Goal: Information Seeking & Learning: Learn about a topic

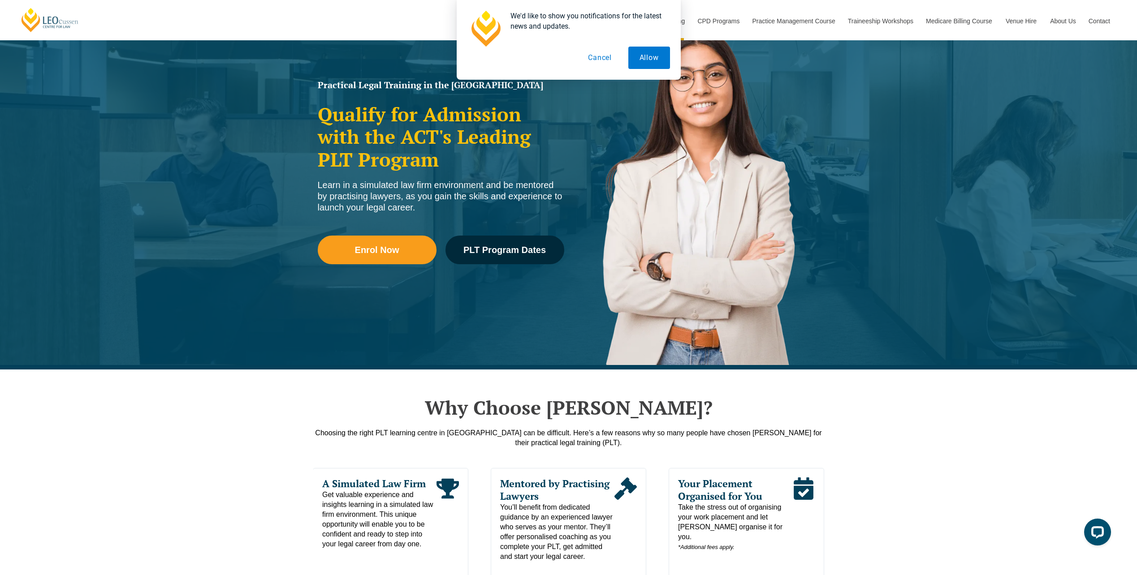
scroll to position [90, 0]
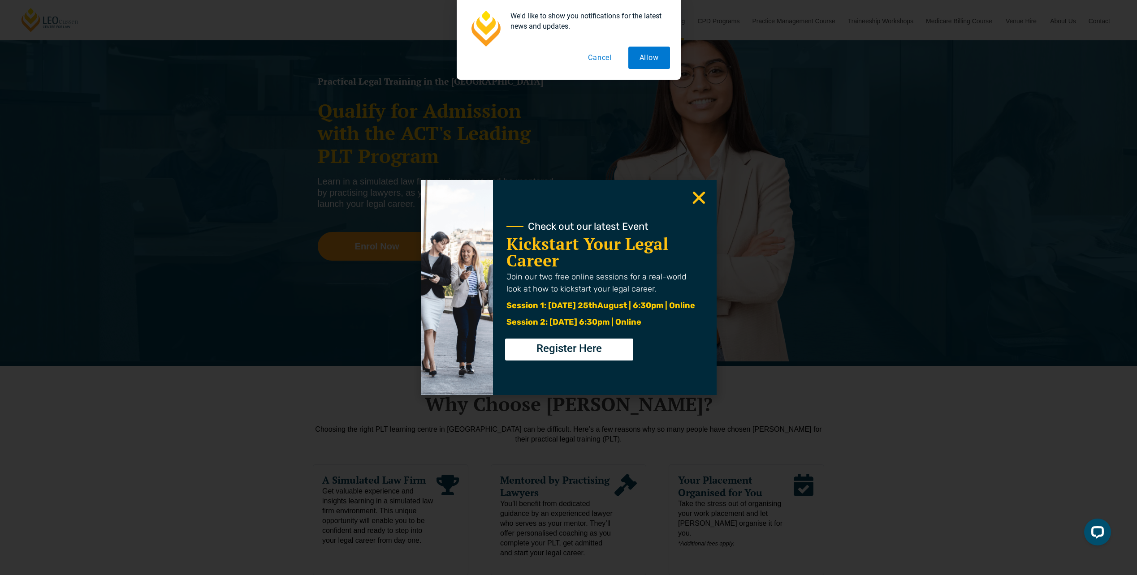
click at [700, 199] on use "Close" at bounding box center [698, 198] width 13 height 13
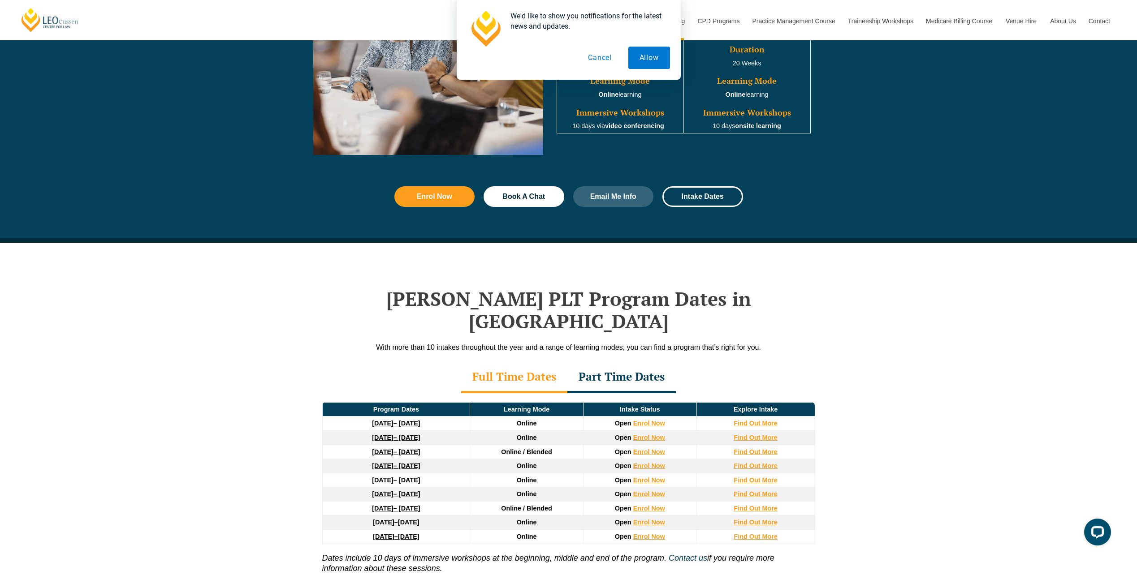
scroll to position [986, 0]
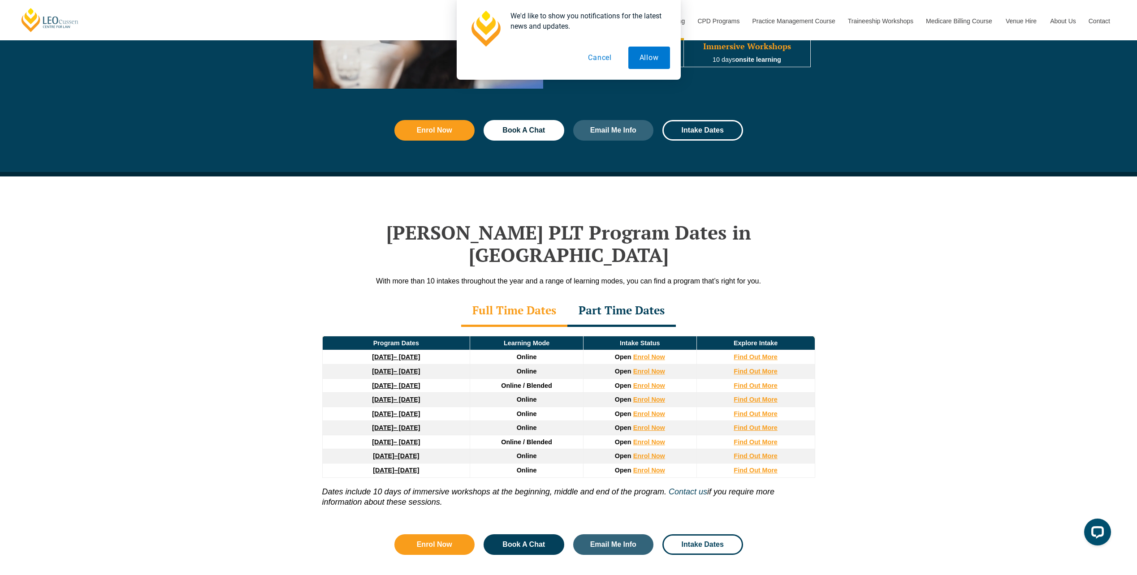
click at [595, 58] on button "Cancel" at bounding box center [600, 58] width 46 height 22
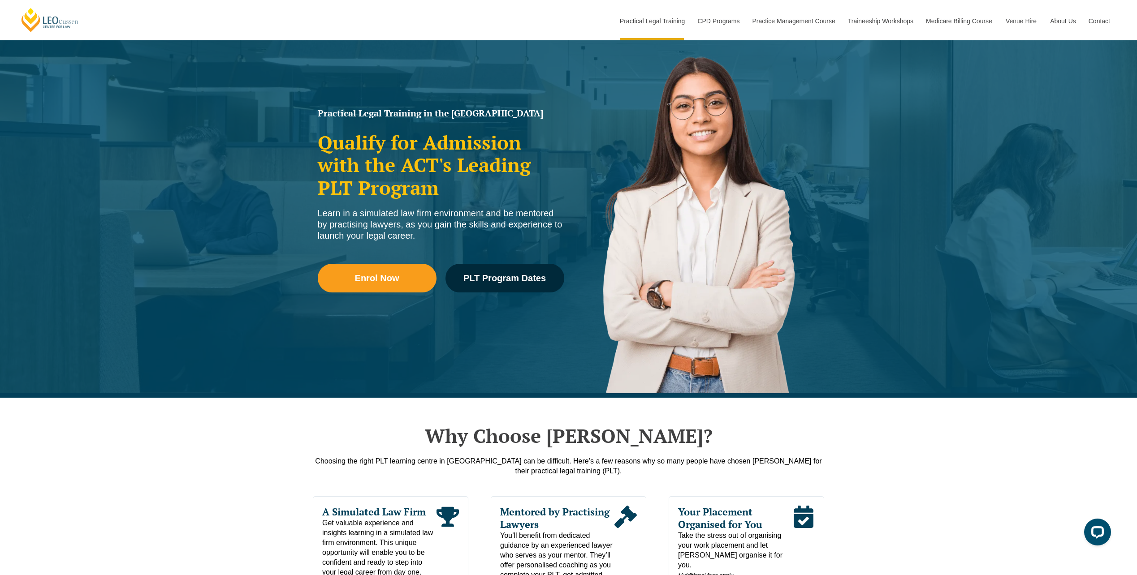
scroll to position [0, 0]
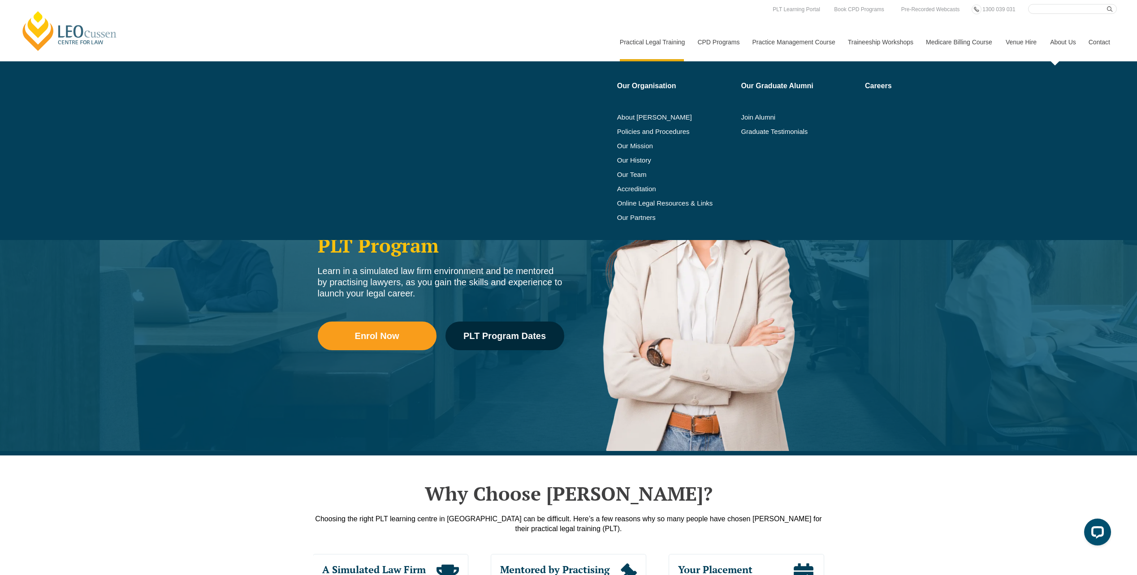
click at [1067, 44] on link "About Us" at bounding box center [1062, 42] width 39 height 39
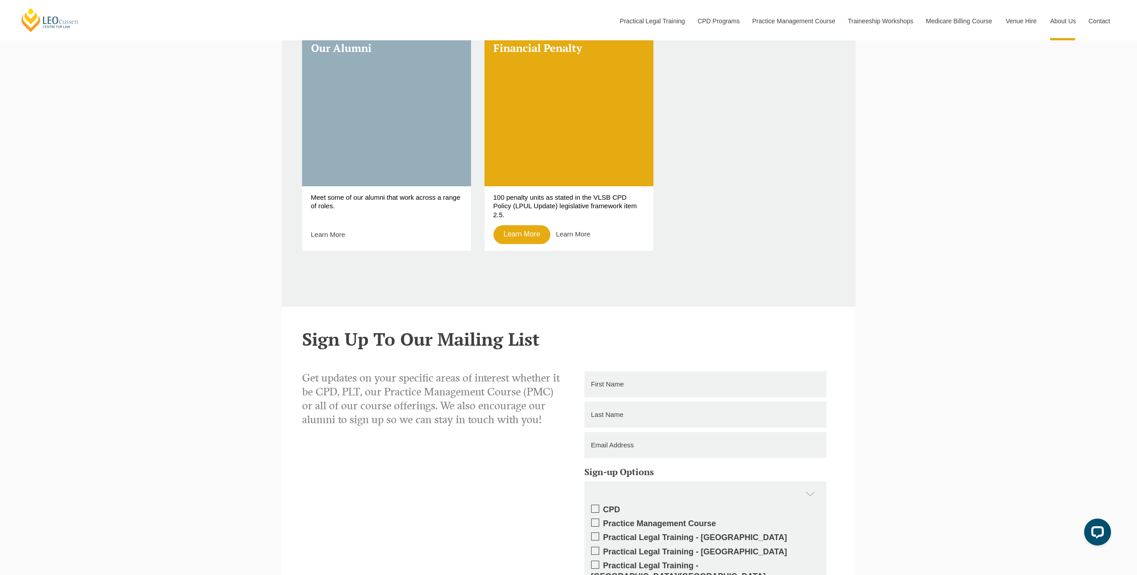
scroll to position [986, 0]
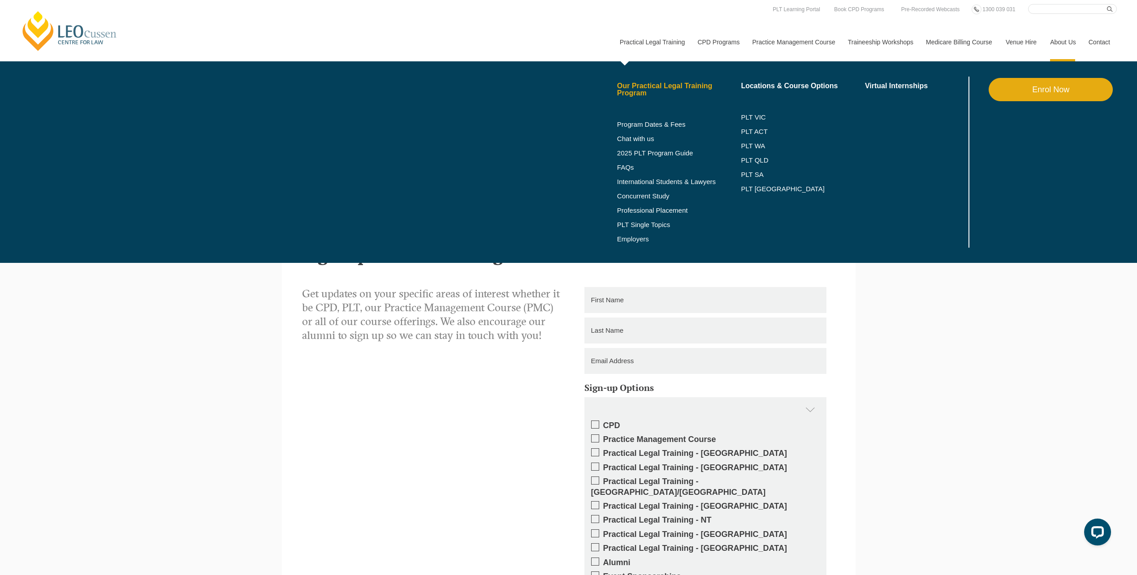
click at [654, 87] on link "Our Practical Legal Training Program" at bounding box center [679, 89] width 124 height 14
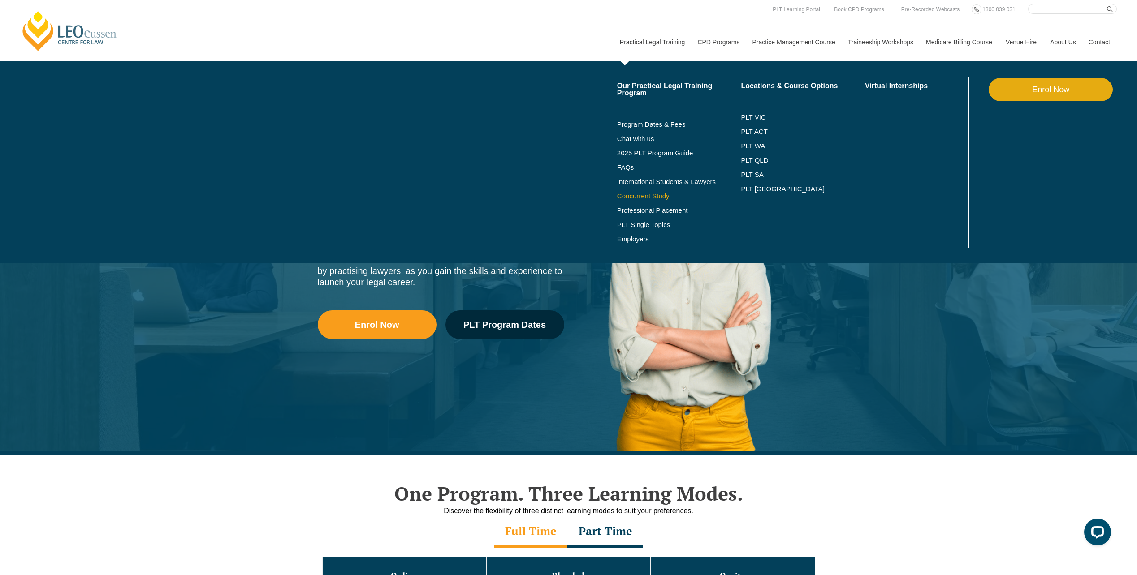
click at [630, 196] on link "Concurrent Study" at bounding box center [679, 196] width 124 height 7
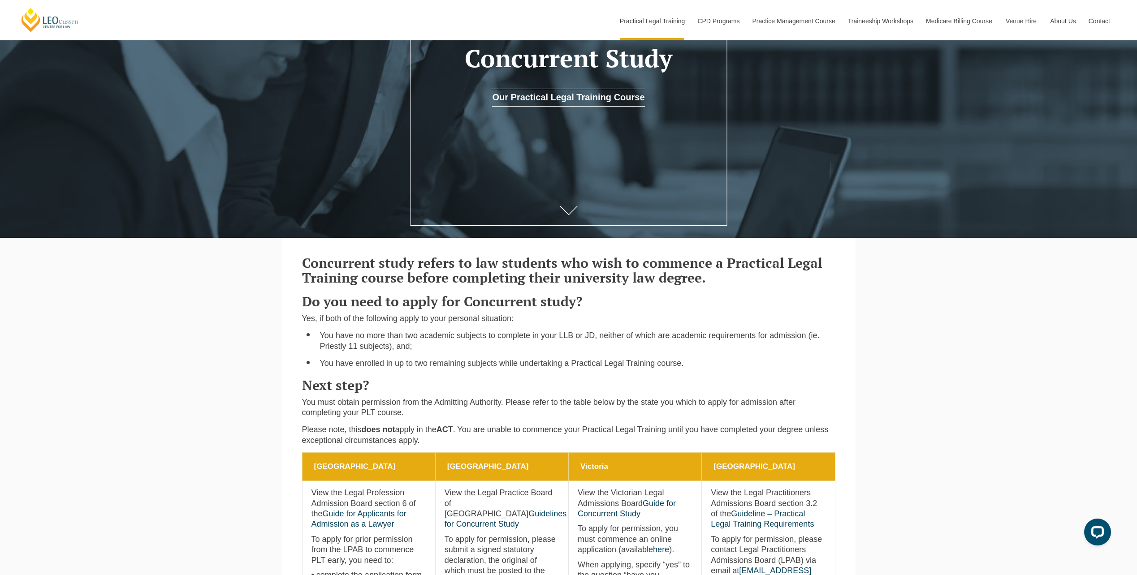
scroll to position [224, 0]
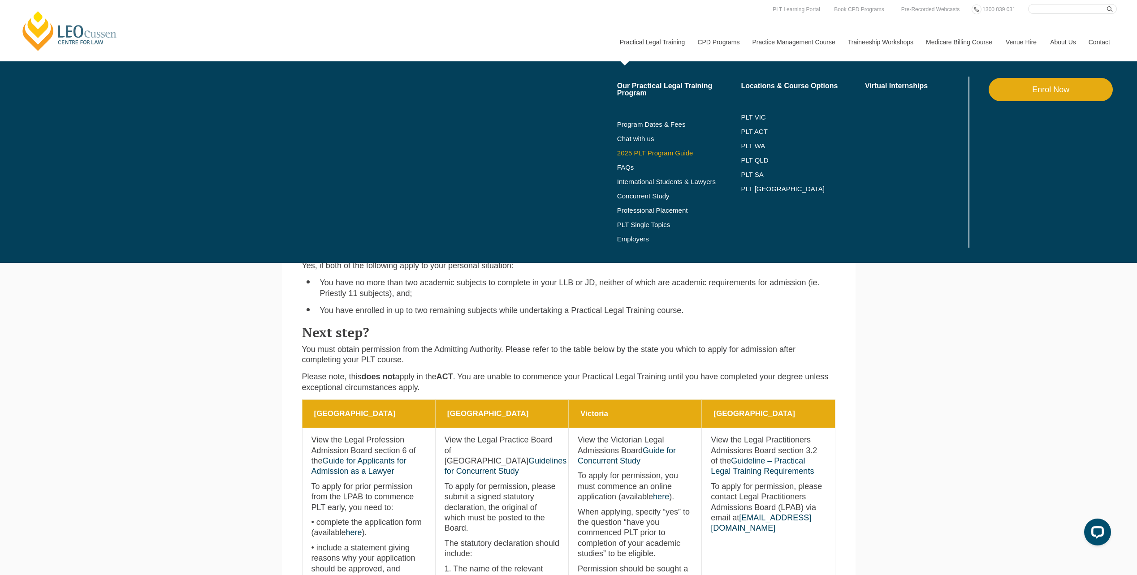
click at [638, 150] on link "2025 PLT Program Guide" at bounding box center [668, 153] width 102 height 7
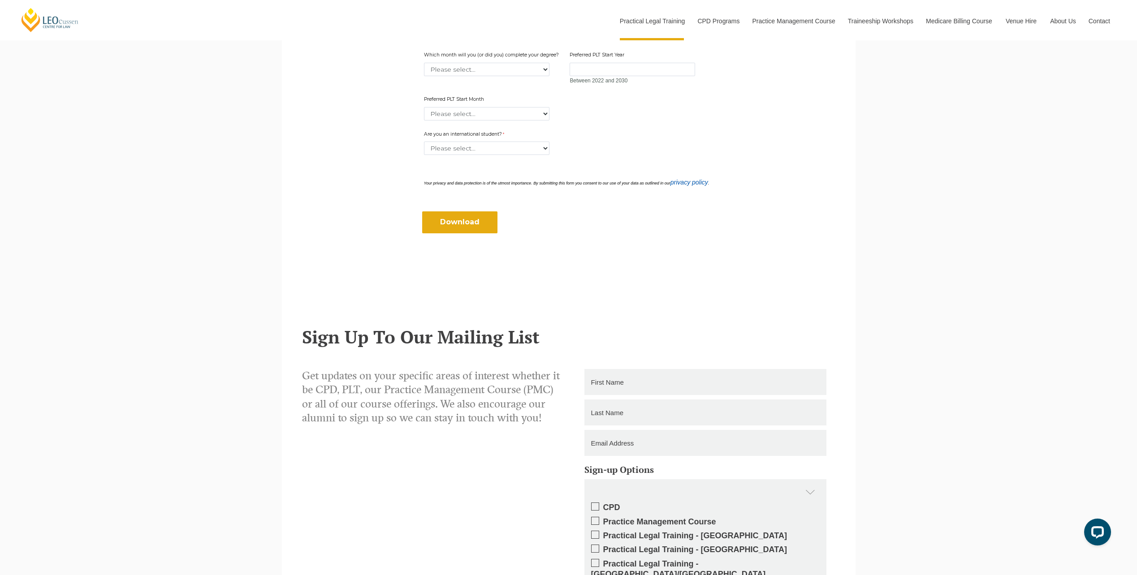
scroll to position [493, 0]
